Goal: Use online tool/utility: Use online tool/utility

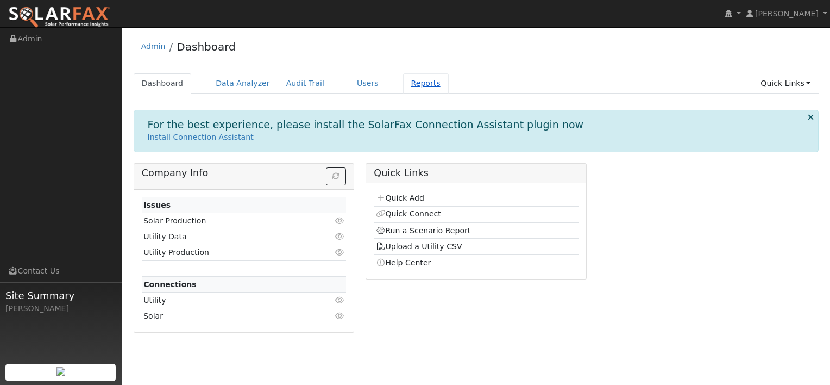
click at [403, 82] on link "Reports" at bounding box center [426, 83] width 46 height 20
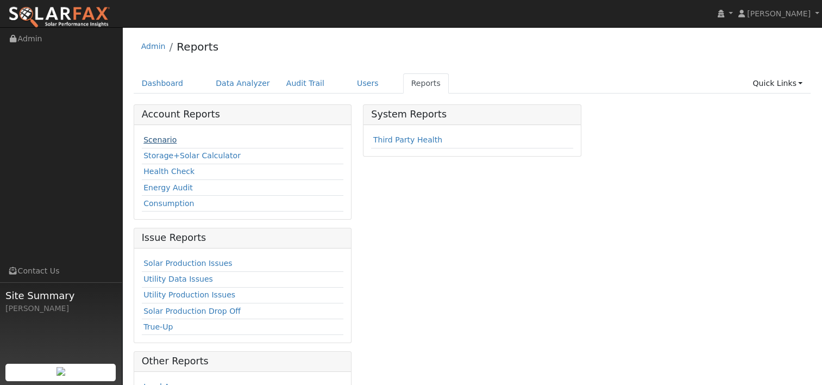
click at [160, 139] on link "Scenario" at bounding box center [159, 139] width 33 height 9
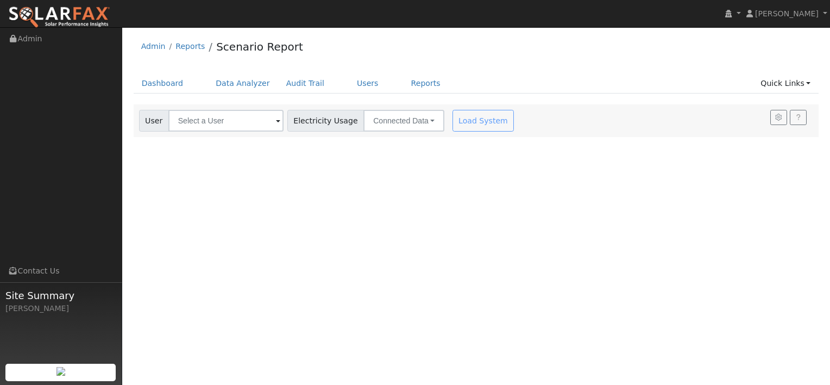
click at [456, 115] on div "Load System" at bounding box center [484, 121] width 68 height 22
click at [240, 120] on input "text" at bounding box center [225, 121] width 115 height 22
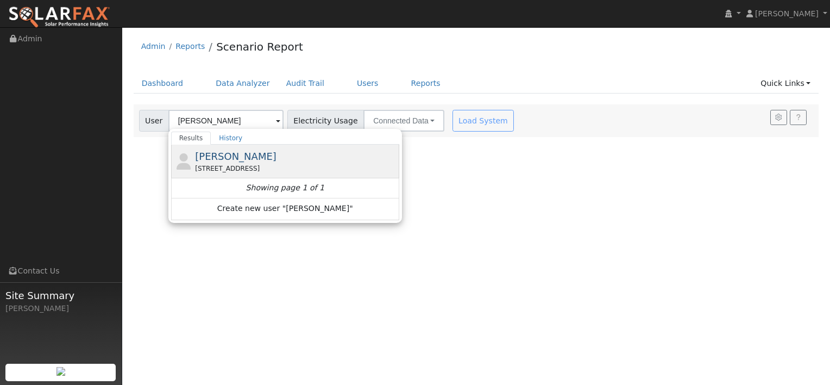
click at [215, 159] on span "Michelle Vieira" at bounding box center [235, 155] width 81 height 11
type input "Michelle Vieira"
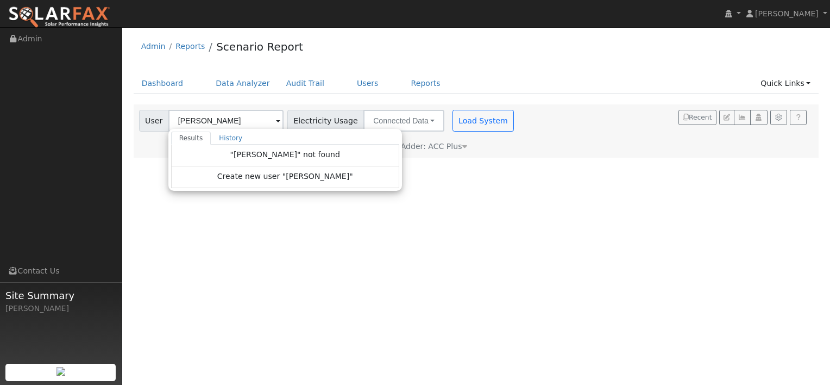
click at [504, 194] on div "User Profile First name Last name Email Email Notifications No Emails No Emails…" at bounding box center [476, 205] width 708 height 357
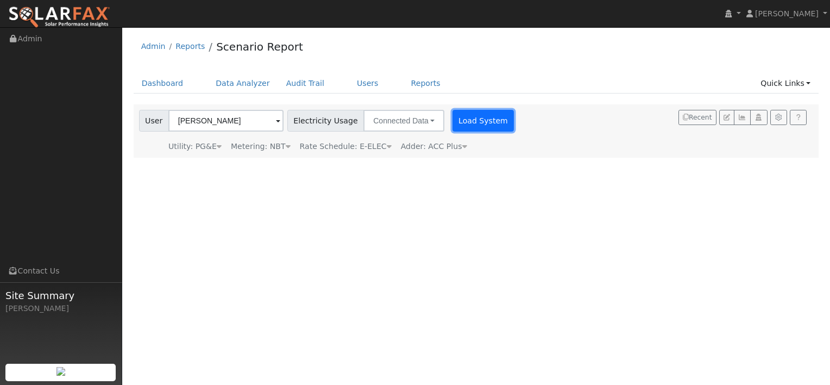
click at [465, 124] on button "Load System" at bounding box center [484, 121] width 62 height 22
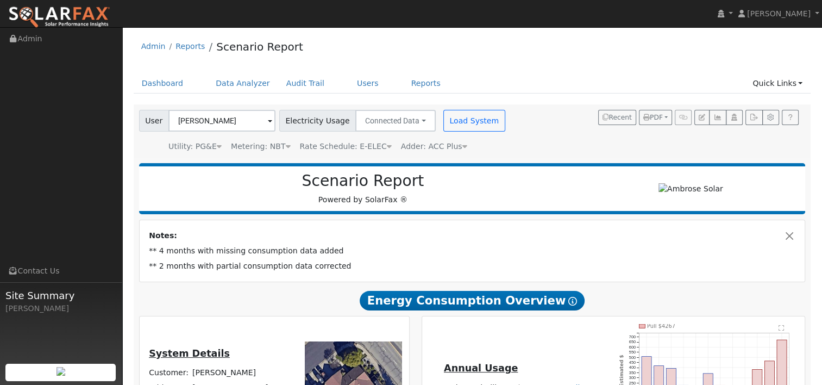
type input "16386"
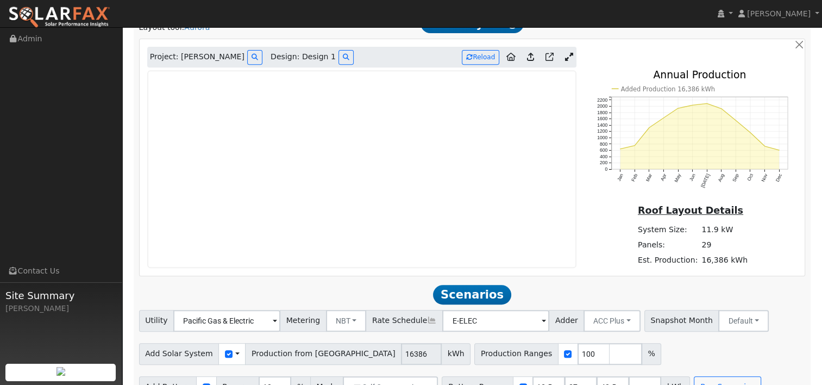
scroll to position [482, 0]
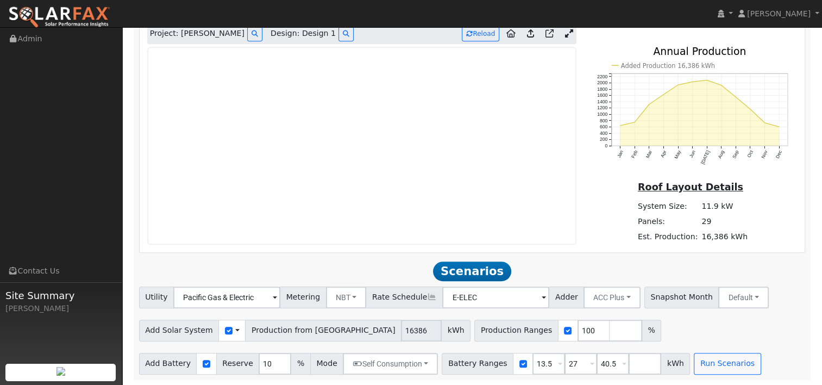
click at [567, 35] on icon at bounding box center [568, 33] width 8 height 8
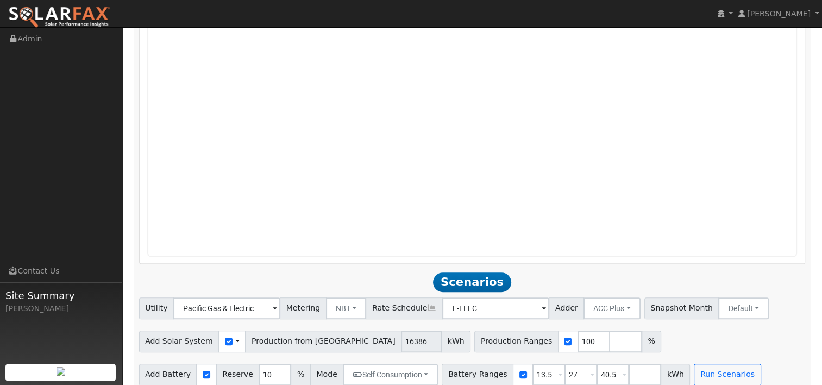
scroll to position [718, 0]
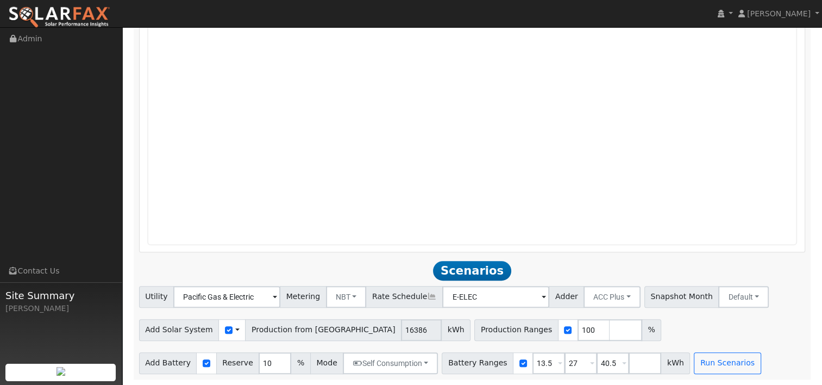
drag, startPoint x: 822, startPoint y: 256, endPoint x: 828, endPoint y: 212, distance: 45.0
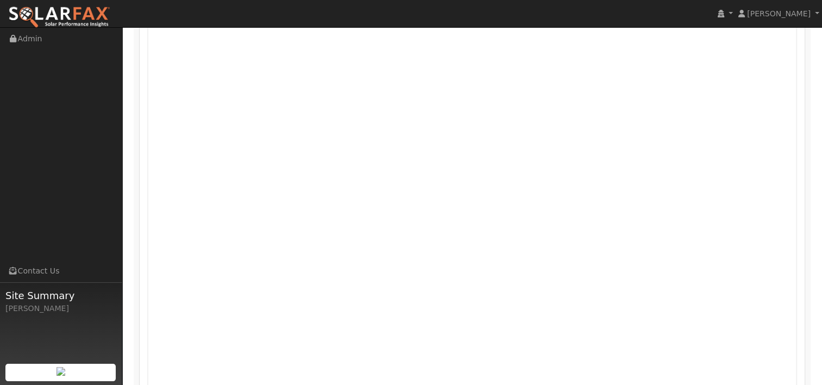
scroll to position [553, 0]
